Goal: Task Accomplishment & Management: Manage account settings

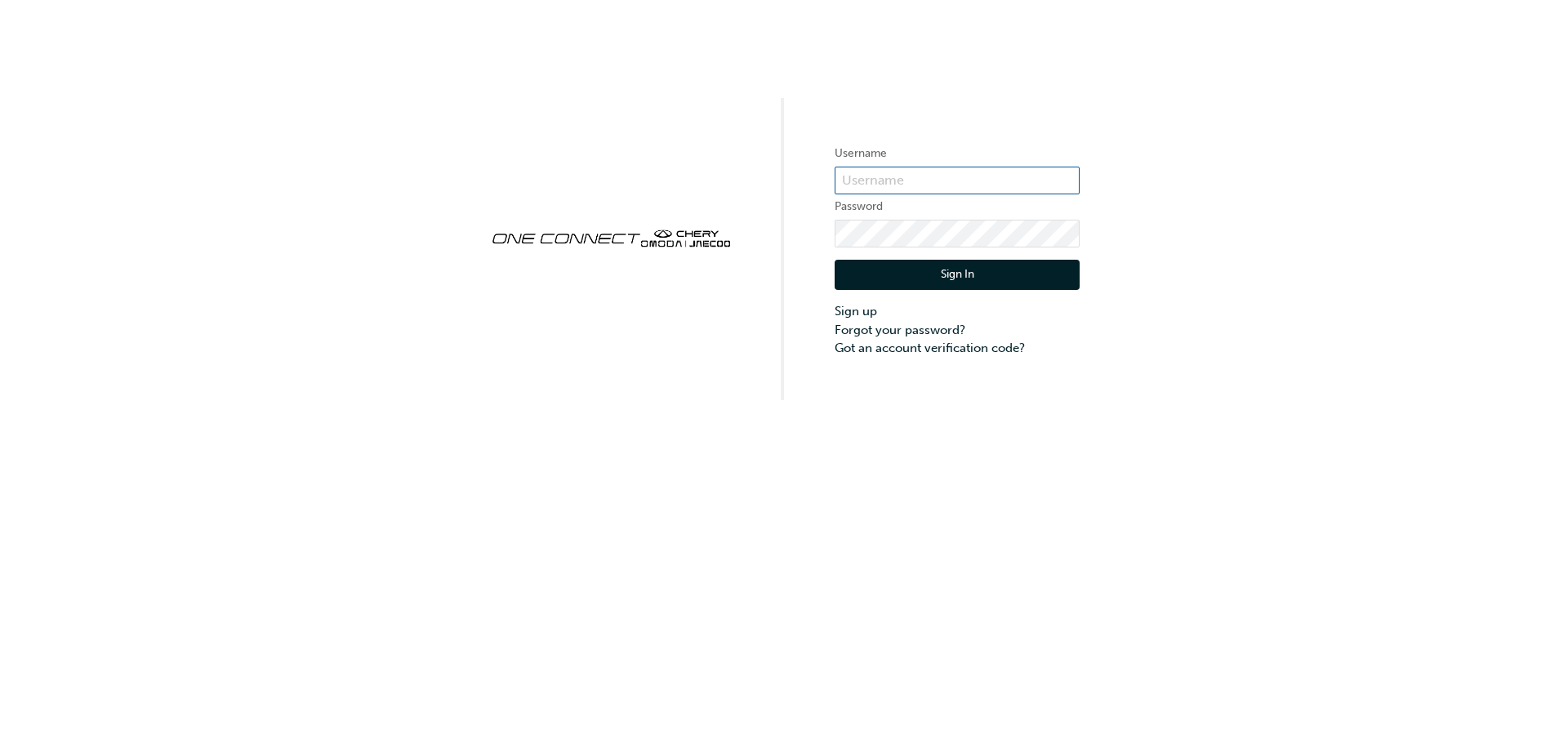
type input "[EMAIL_ADDRESS][DOMAIN_NAME]"
click at [955, 273] on button "Sign In" at bounding box center [957, 275] width 245 height 31
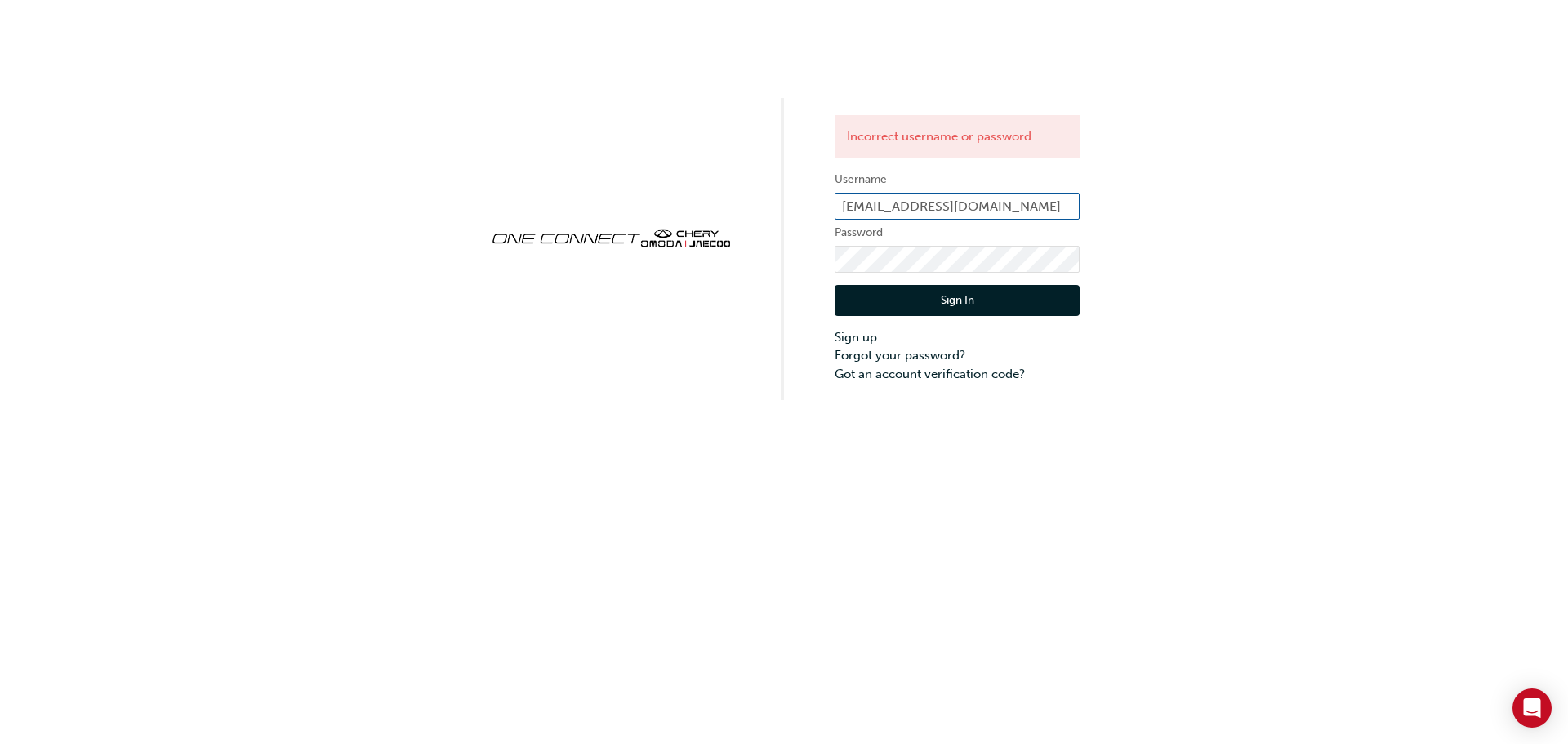
click at [977, 205] on input "[EMAIL_ADDRESS][DOMAIN_NAME]" at bounding box center [957, 207] width 245 height 28
click at [977, 205] on input "[DOMAIN_NAME]" at bounding box center [957, 207] width 245 height 28
type input "r"
type input "ONE00430"
click button "Sign In" at bounding box center [957, 300] width 245 height 31
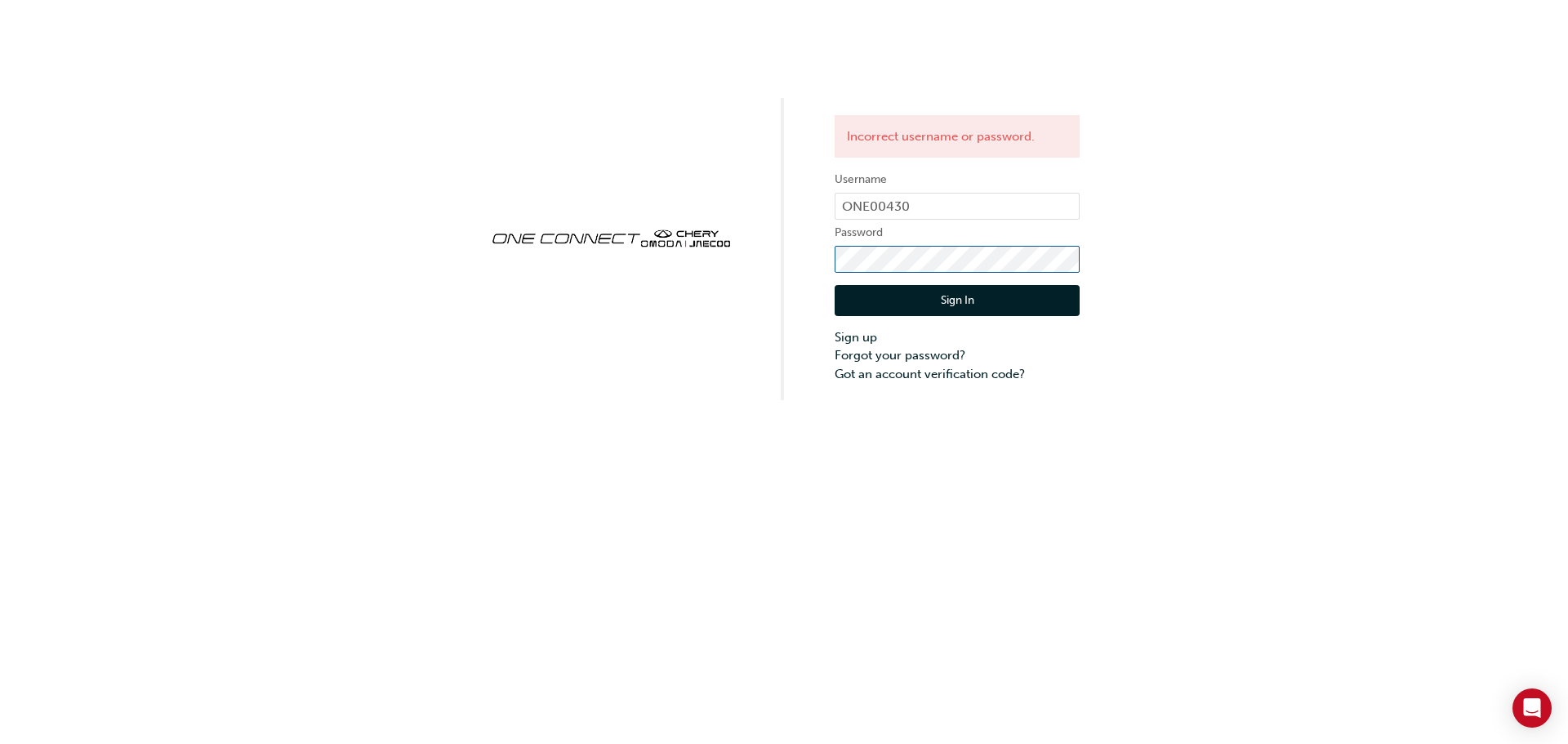
click button "Sign In" at bounding box center [957, 300] width 245 height 31
click at [971, 299] on button "Sign In" at bounding box center [957, 300] width 245 height 31
click at [885, 298] on button "Sign In" at bounding box center [957, 300] width 245 height 31
click button "Sign In" at bounding box center [957, 300] width 245 height 31
click at [925, 359] on link "Forgot your password?" at bounding box center [957, 355] width 245 height 19
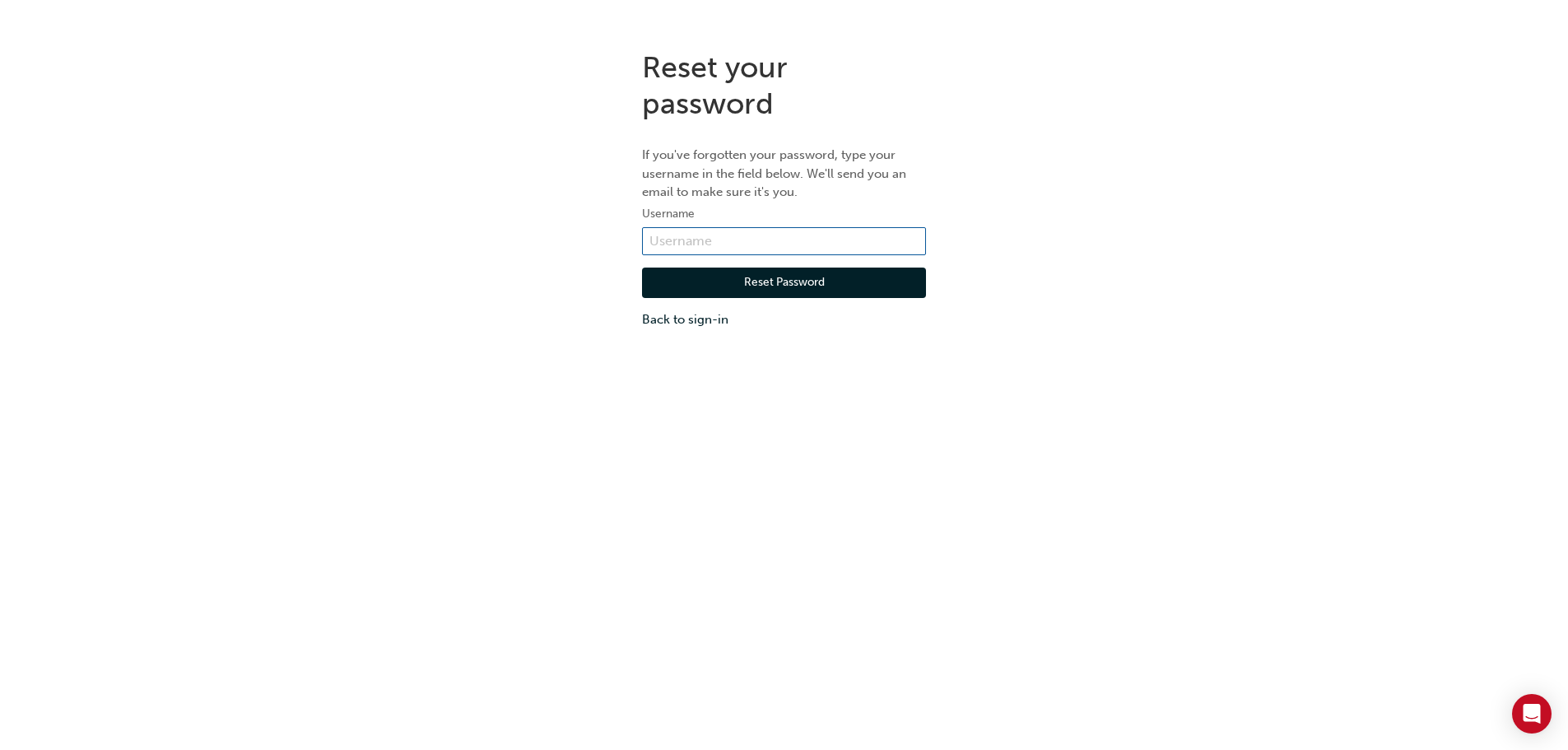
click at [684, 237] on input "text" at bounding box center [784, 241] width 284 height 28
type input "o"
type input "ONE00430"
click at [770, 281] on button "Reset Password" at bounding box center [784, 283] width 284 height 31
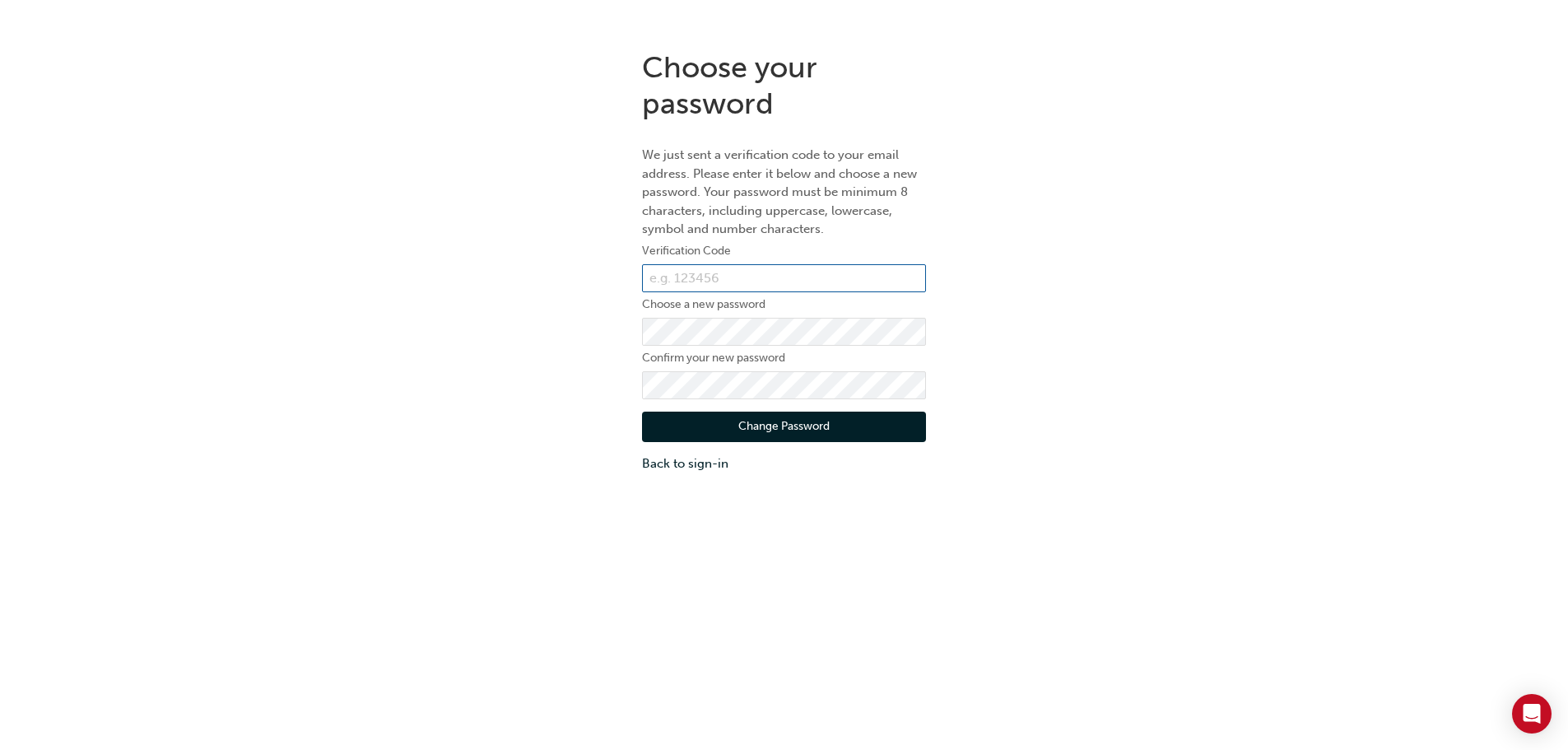
click at [740, 275] on input "text" at bounding box center [784, 278] width 284 height 28
type input "872478"
click at [667, 438] on button "Change Password" at bounding box center [784, 427] width 284 height 31
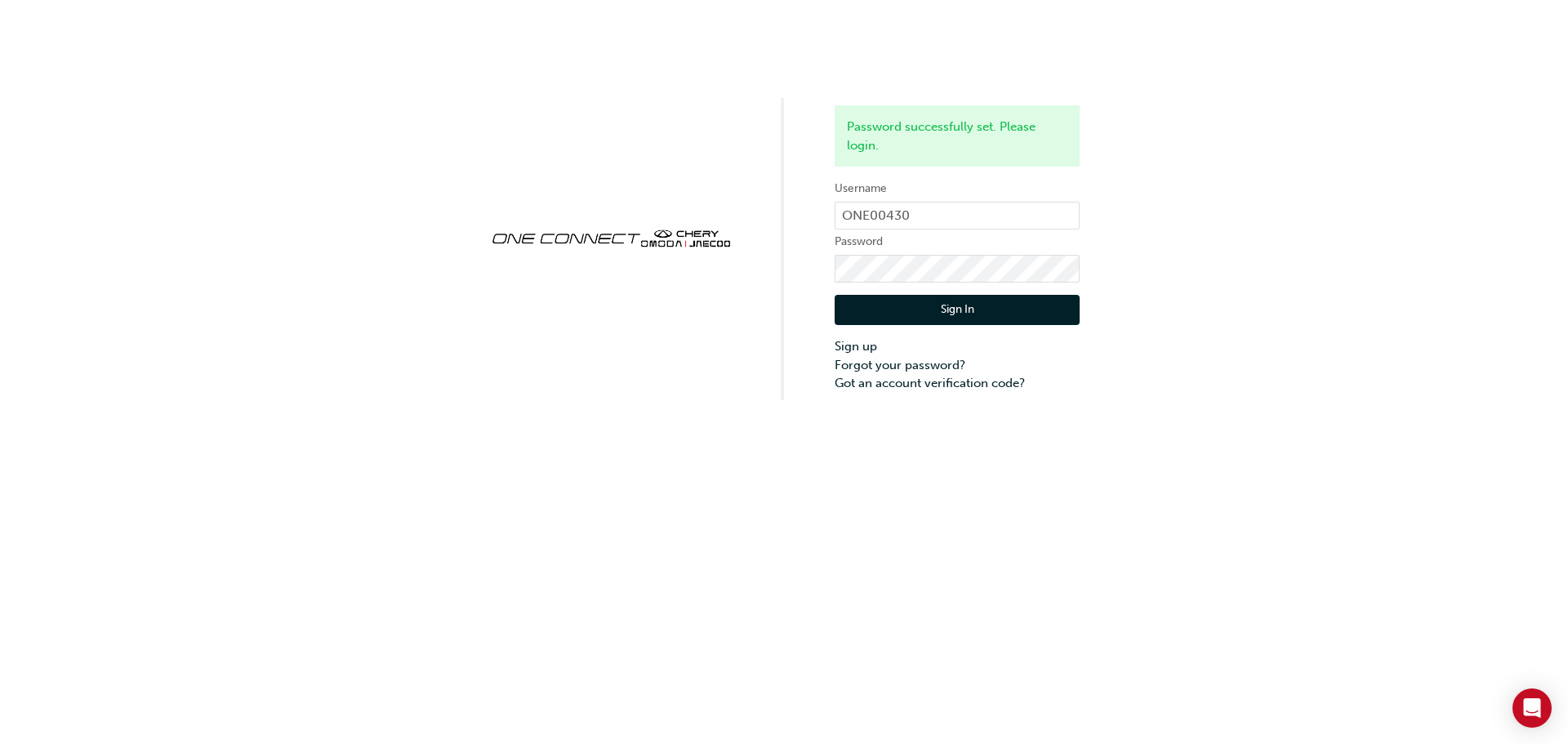
click at [941, 316] on button "Sign In" at bounding box center [957, 310] width 245 height 31
